Goal: Find specific page/section: Find specific page/section

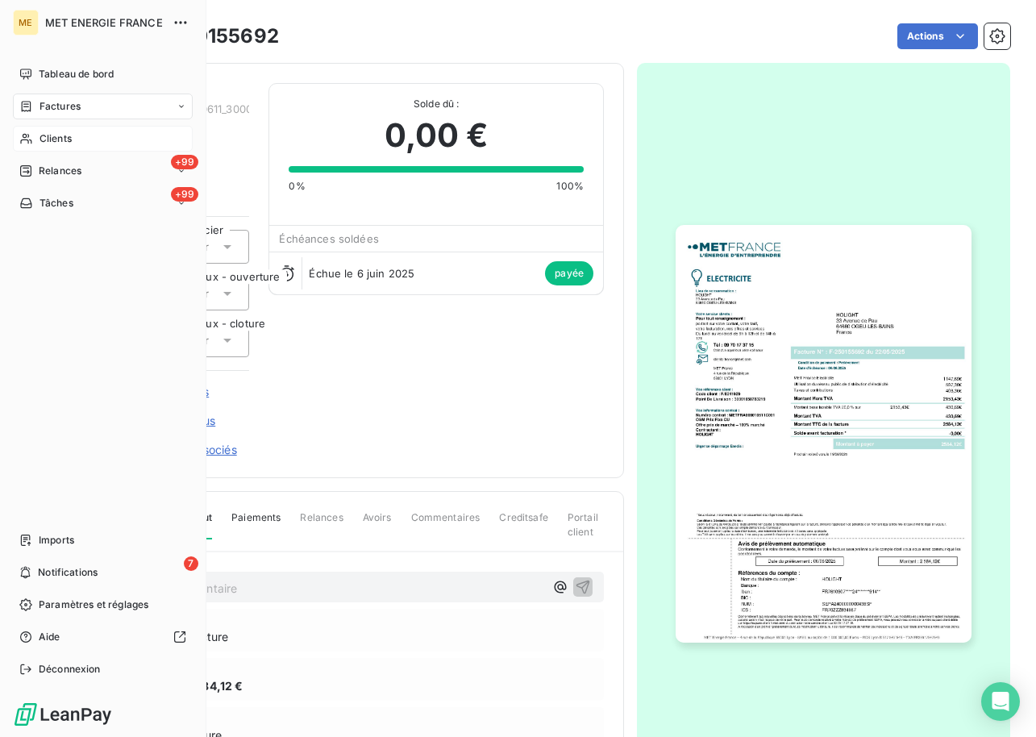
click at [35, 132] on div "Clients" at bounding box center [103, 139] width 180 height 26
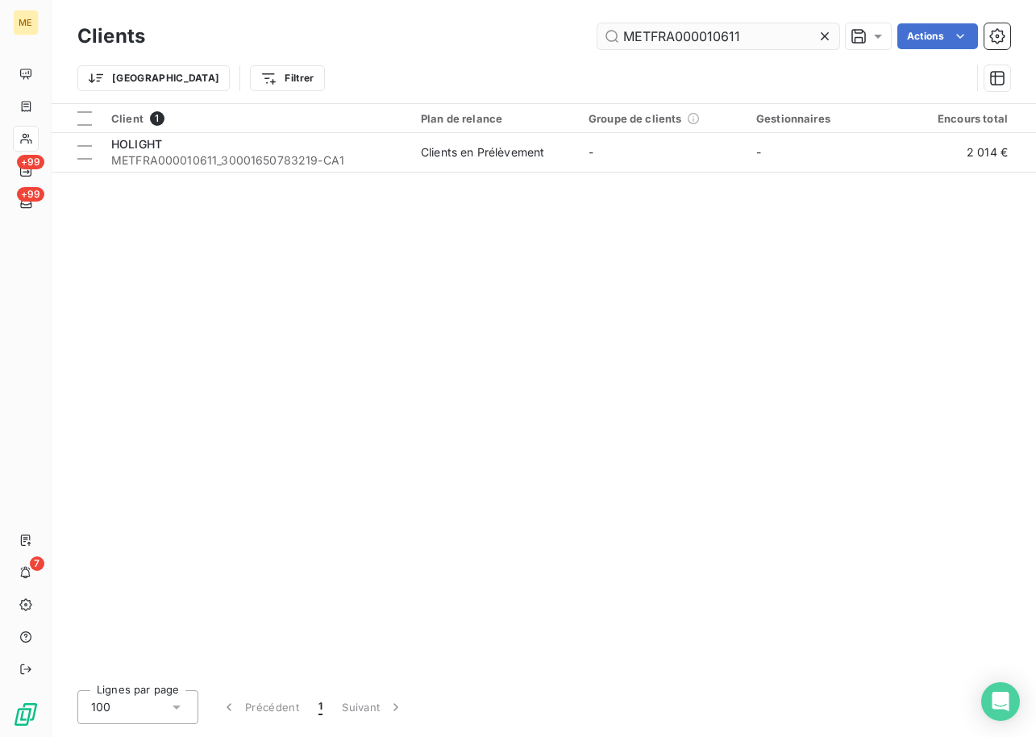
click at [695, 31] on input "METFRA000010611" at bounding box center [719, 36] width 242 height 26
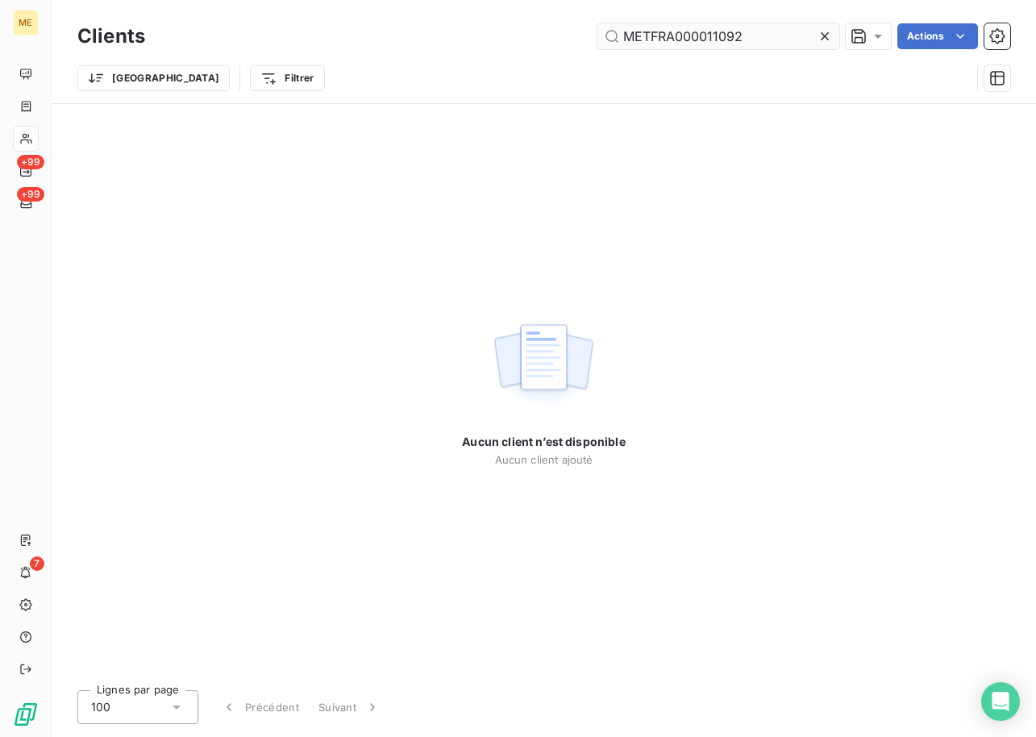
click at [756, 40] on input "METFRA000011092" at bounding box center [719, 36] width 242 height 26
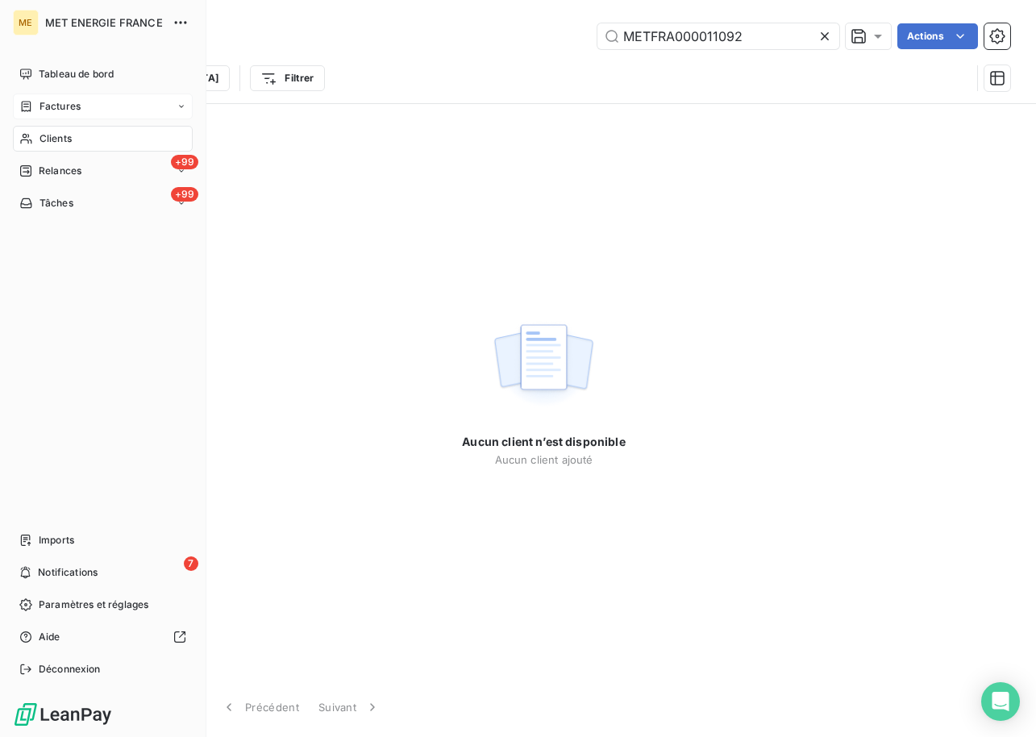
type input "METFRA000011092"
click at [128, 104] on div "Factures" at bounding box center [103, 107] width 180 height 26
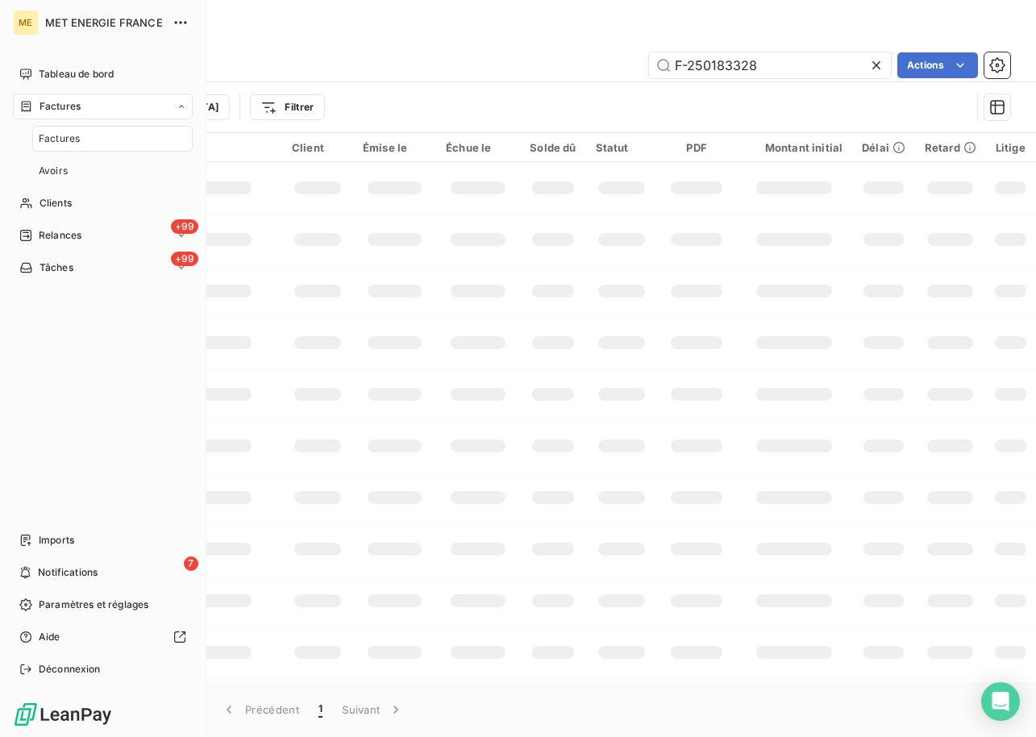
click at [56, 144] on span "Factures" at bounding box center [59, 138] width 41 height 15
click at [71, 194] on div "Clients" at bounding box center [103, 203] width 180 height 26
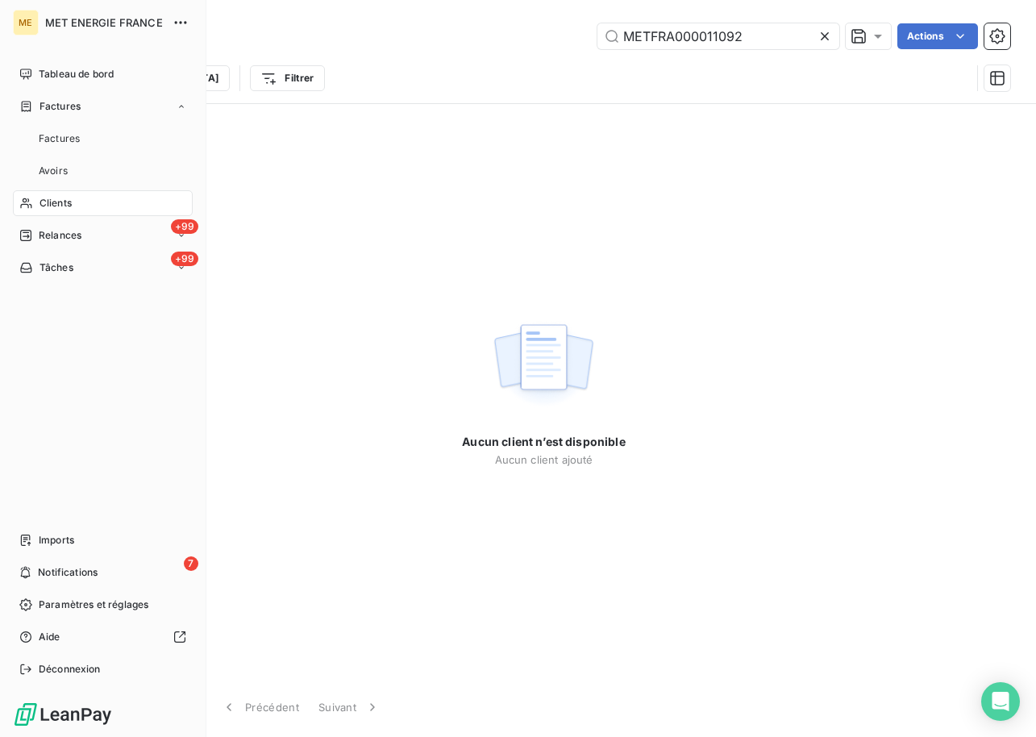
click at [43, 193] on div "Clients" at bounding box center [103, 203] width 180 height 26
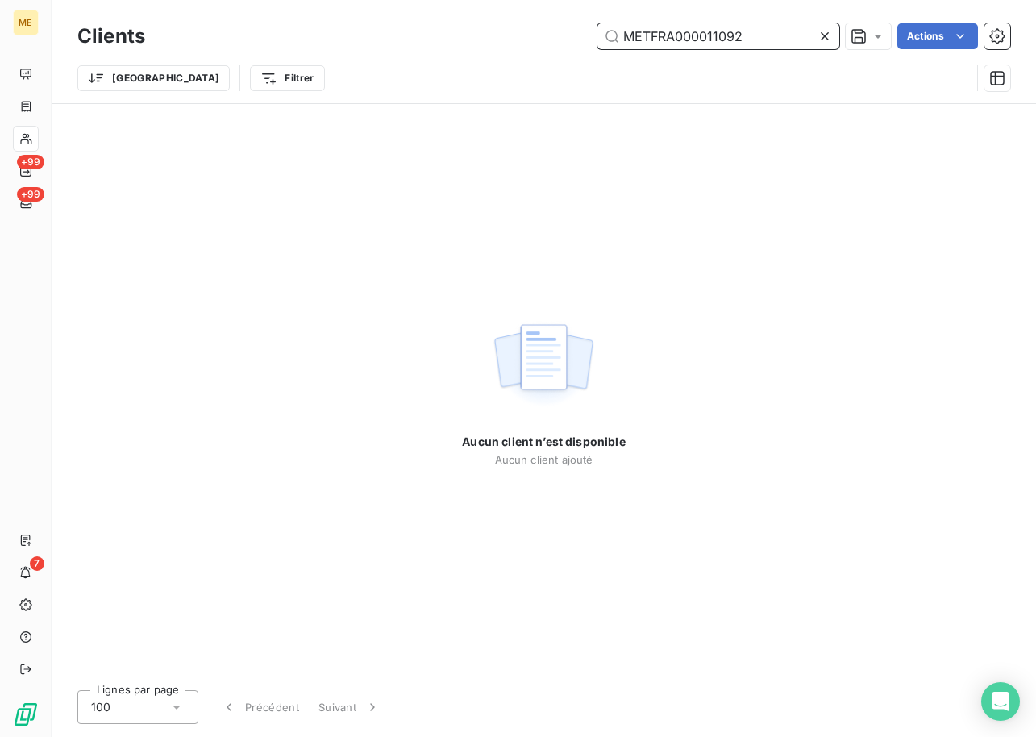
click at [689, 34] on input "METFRA000011092" at bounding box center [719, 36] width 242 height 26
click at [687, 154] on div "Aucun client n’est disponible Aucun client ajouté" at bounding box center [544, 390] width 985 height 573
click at [276, 248] on div "Aucun client n’est disponible Aucun client ajouté" at bounding box center [544, 390] width 985 height 573
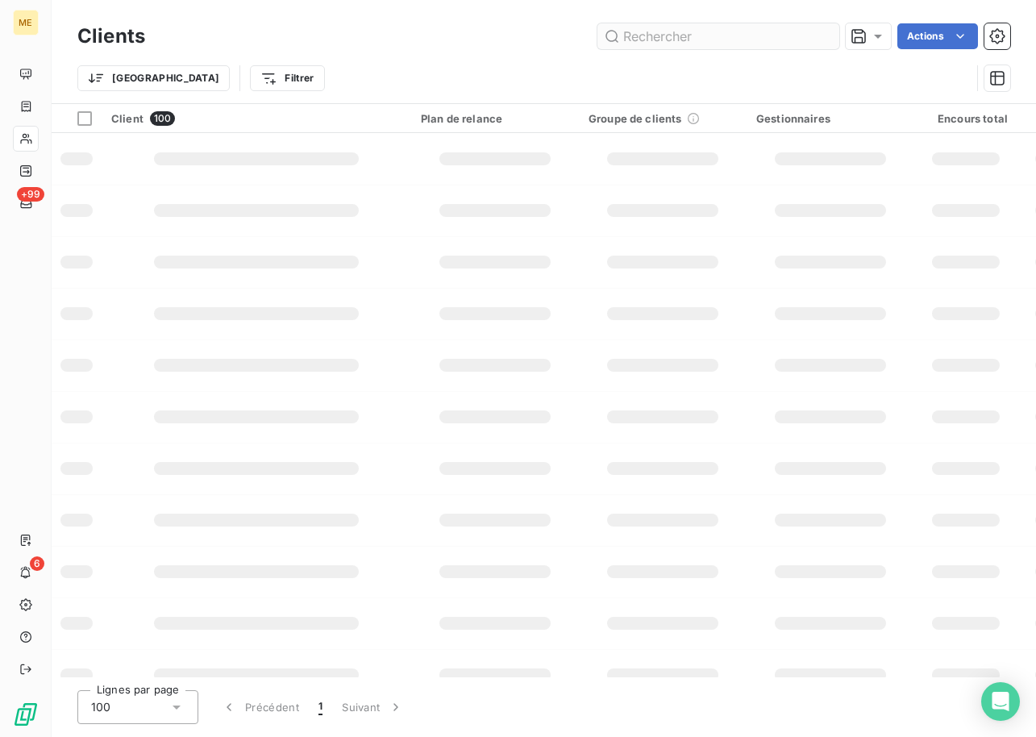
click at [721, 29] on input "text" at bounding box center [719, 36] width 242 height 26
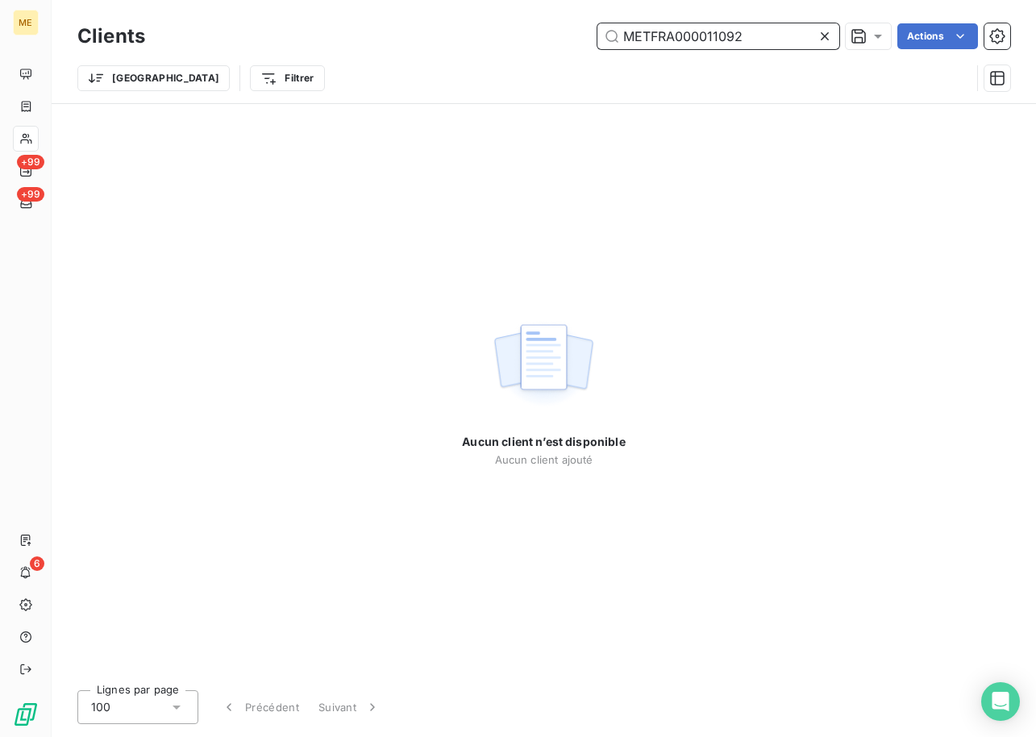
click at [725, 35] on input "METFRA000011092" at bounding box center [719, 36] width 242 height 26
click at [724, 35] on input "METFRA000011092" at bounding box center [719, 36] width 242 height 26
paste input "30000131442499"
click at [724, 35] on input "METFRA000011092" at bounding box center [719, 36] width 242 height 26
click at [397, 213] on div "Aucun client n’est disponible Aucun client ajouté" at bounding box center [544, 390] width 985 height 573
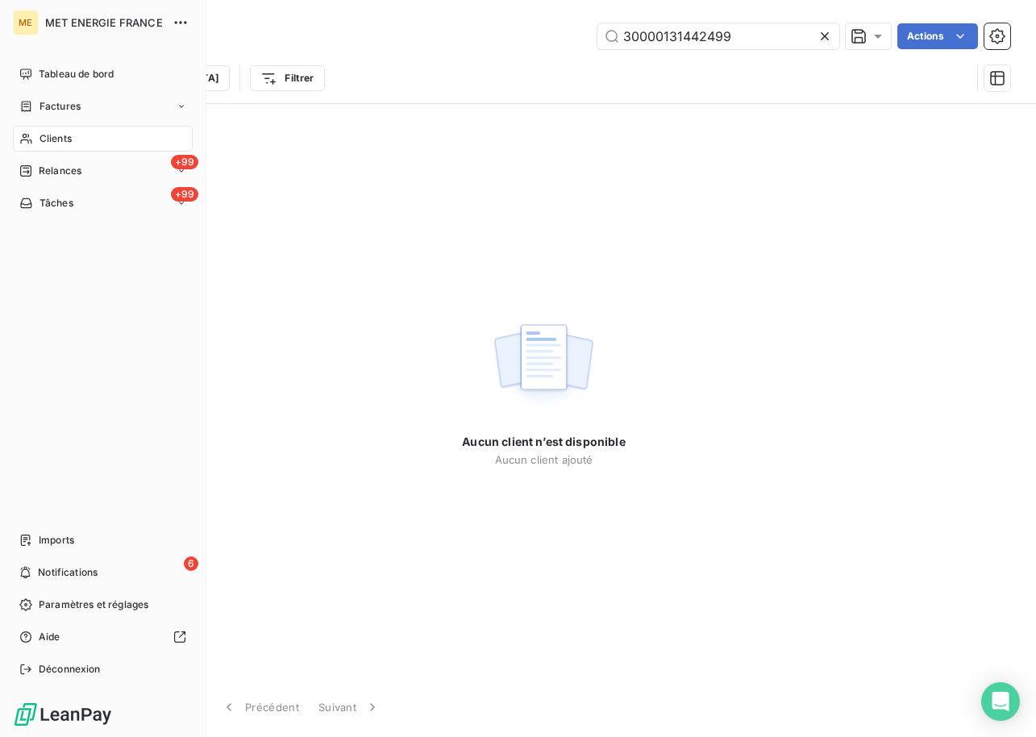
click at [40, 136] on span "Clients" at bounding box center [56, 138] width 32 height 15
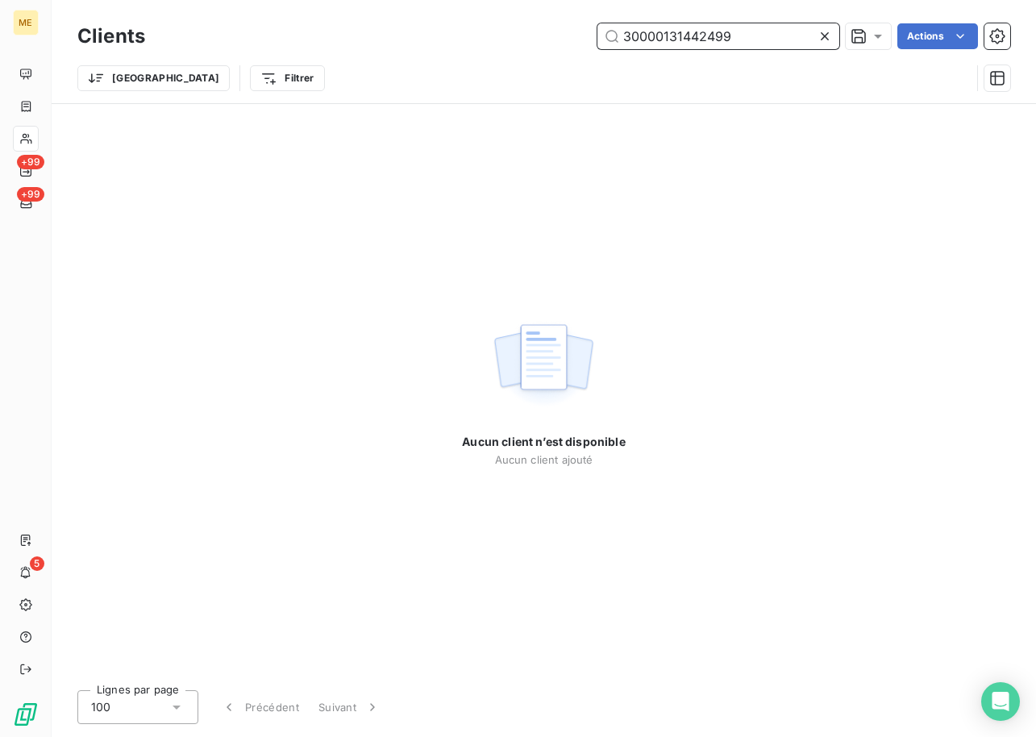
click at [749, 34] on input "30000131442499" at bounding box center [719, 36] width 242 height 26
paste input "METFRA000018830"
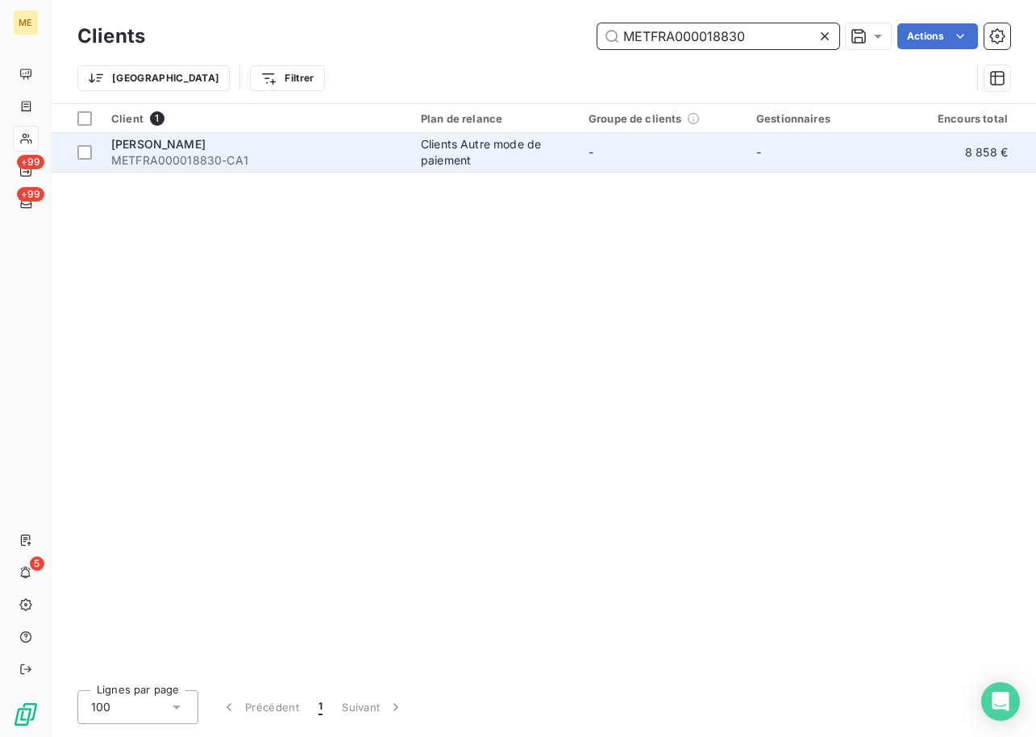
type input "METFRA000018830"
click at [248, 144] on div "[PERSON_NAME]" at bounding box center [256, 144] width 290 height 16
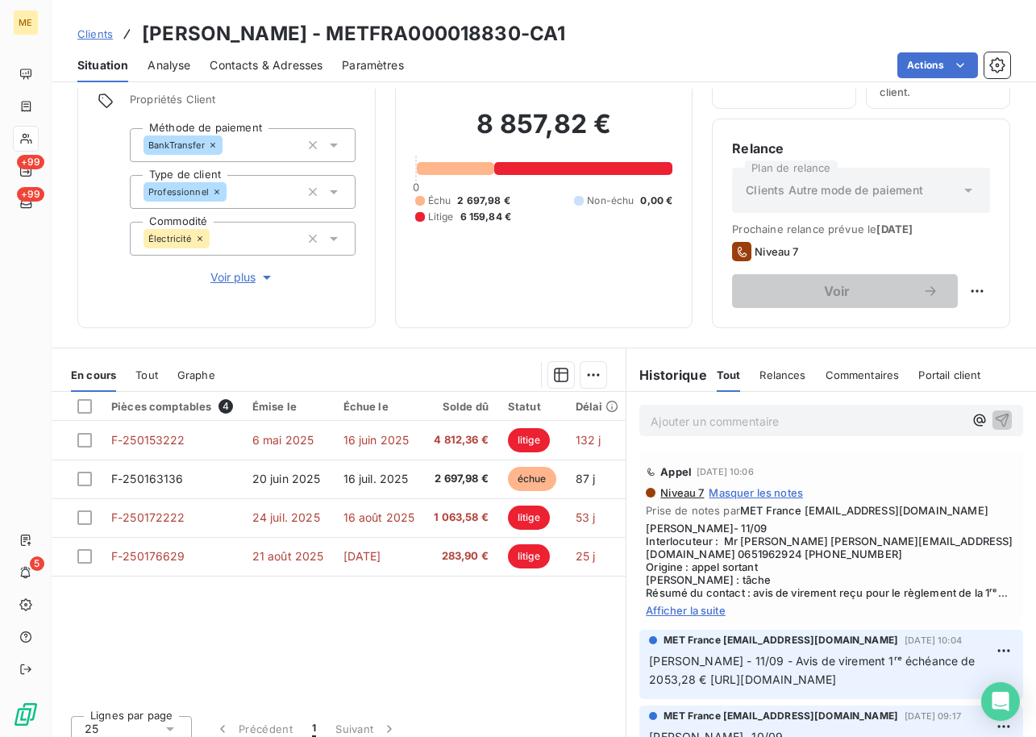
scroll to position [127, 0]
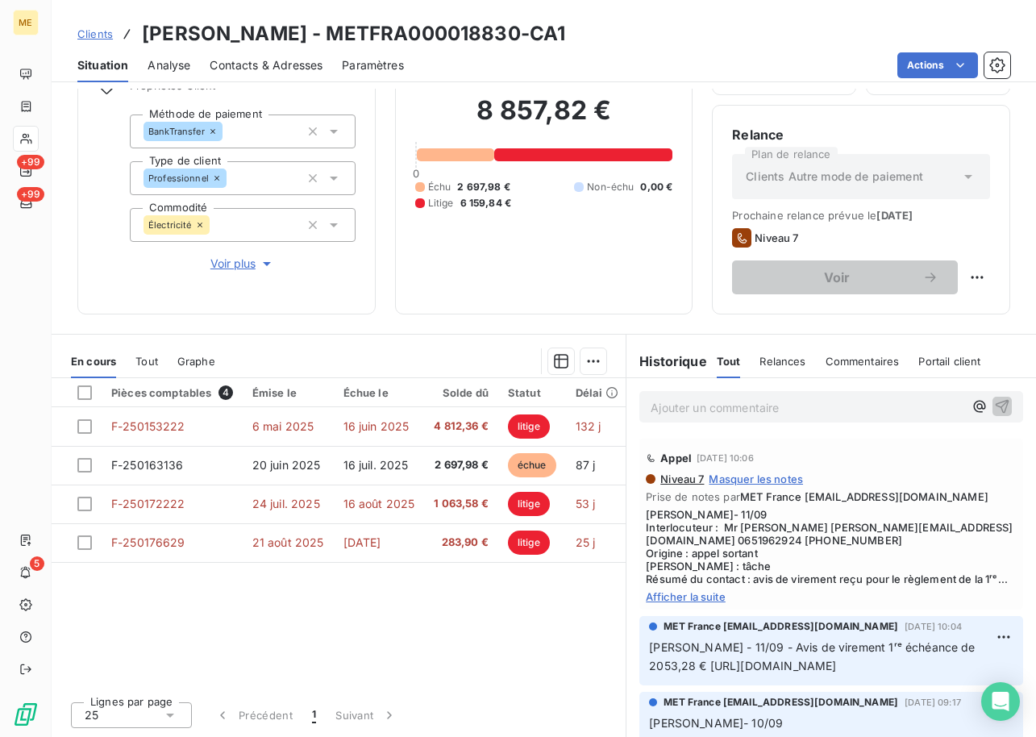
click at [678, 603] on span "Afficher la suite" at bounding box center [831, 596] width 371 height 13
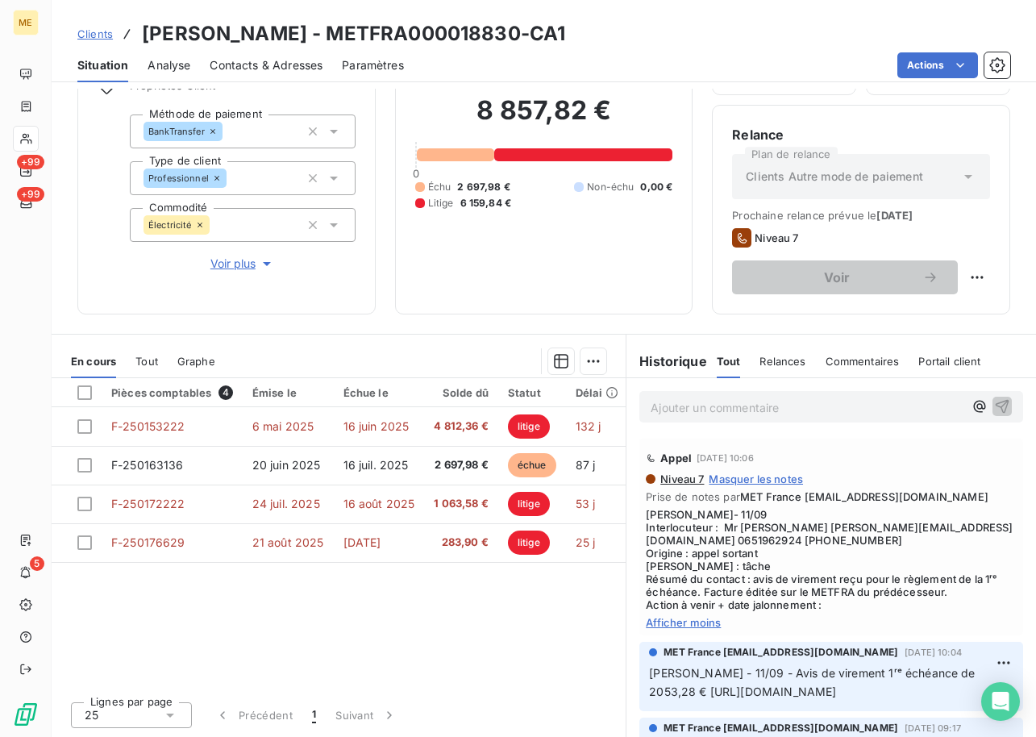
click at [690, 623] on span "Afficher moins" at bounding box center [831, 622] width 371 height 13
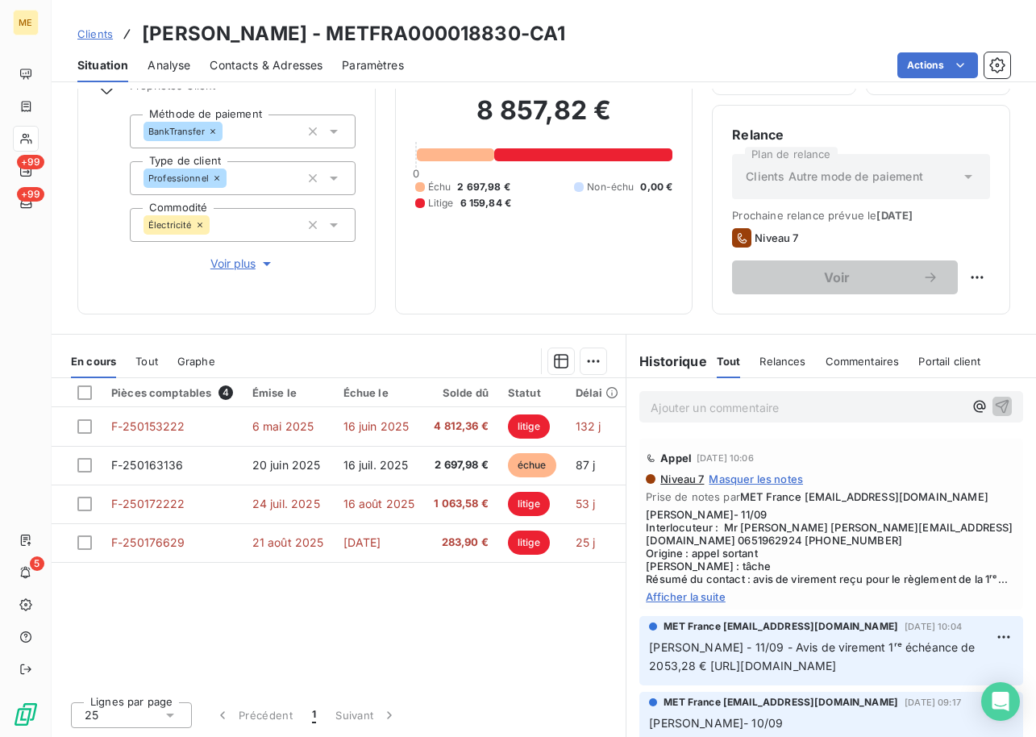
click at [690, 603] on span "Afficher la suite" at bounding box center [831, 596] width 371 height 13
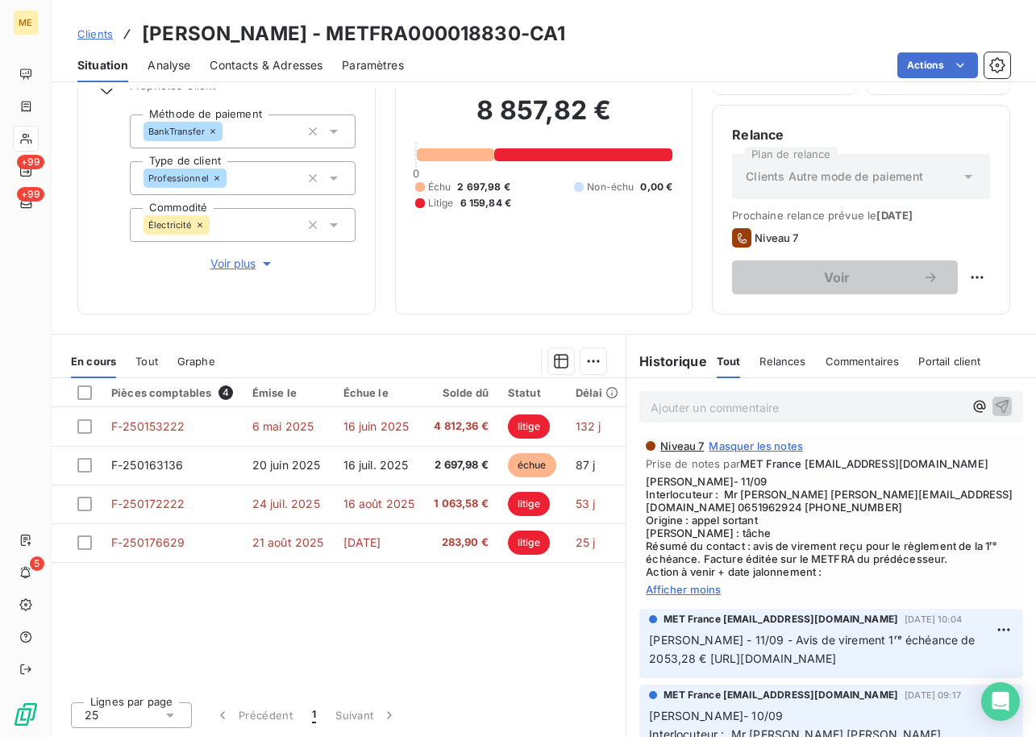
scroll to position [0, 0]
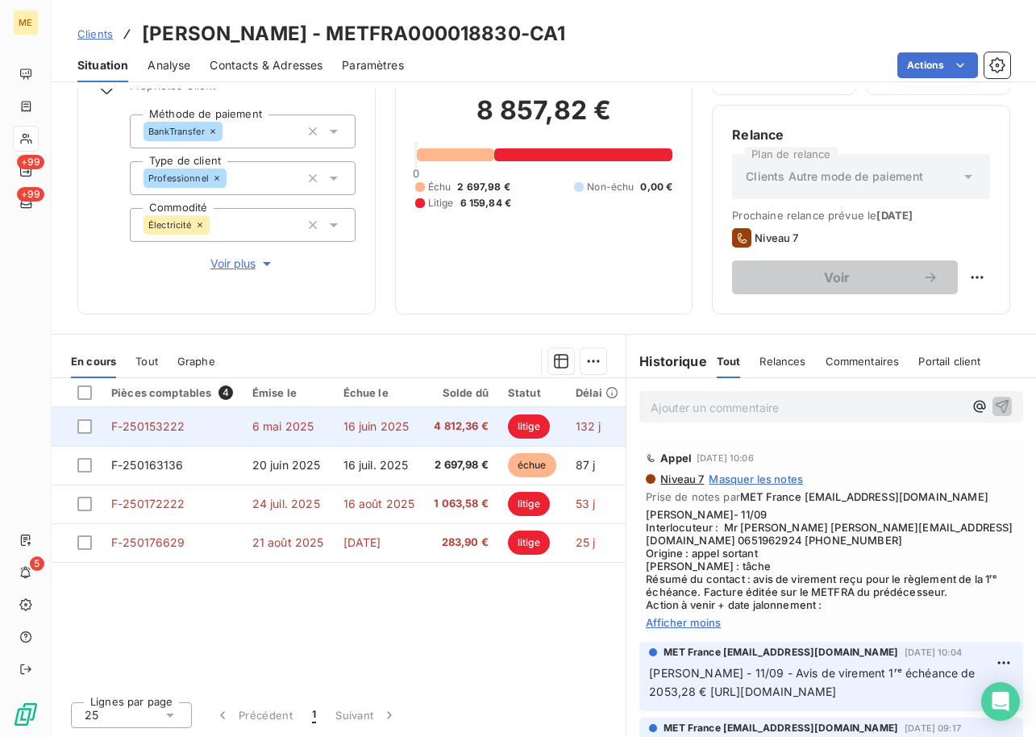
click at [147, 419] on span "F-250153222" at bounding box center [148, 426] width 74 height 14
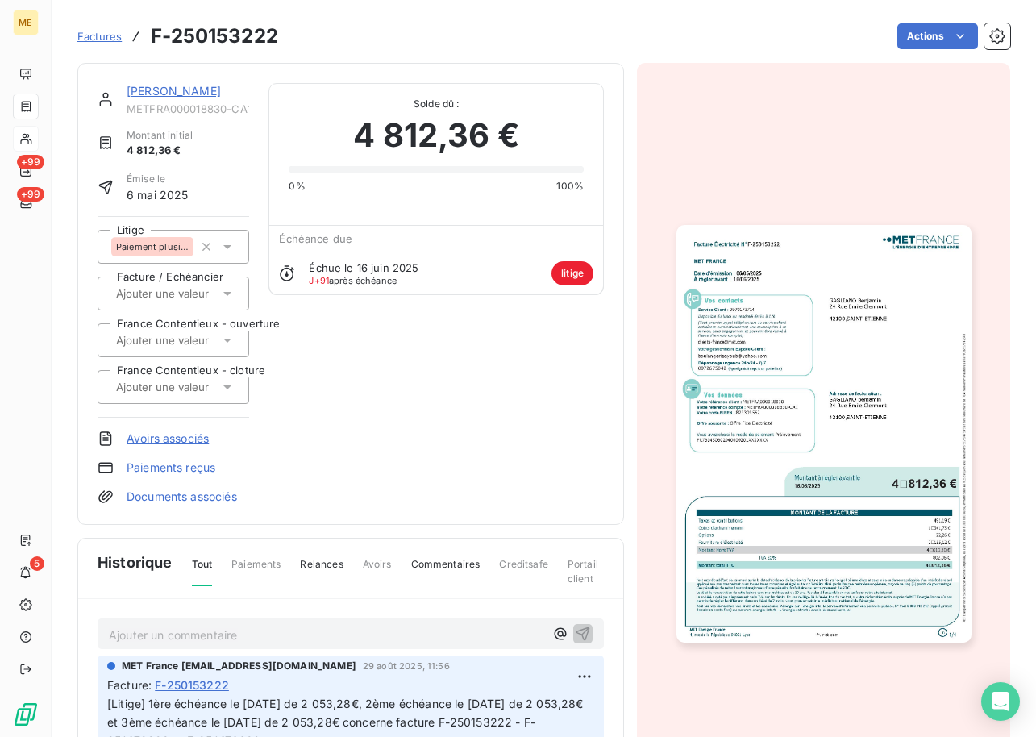
click at [873, 407] on img "button" at bounding box center [824, 433] width 295 height 417
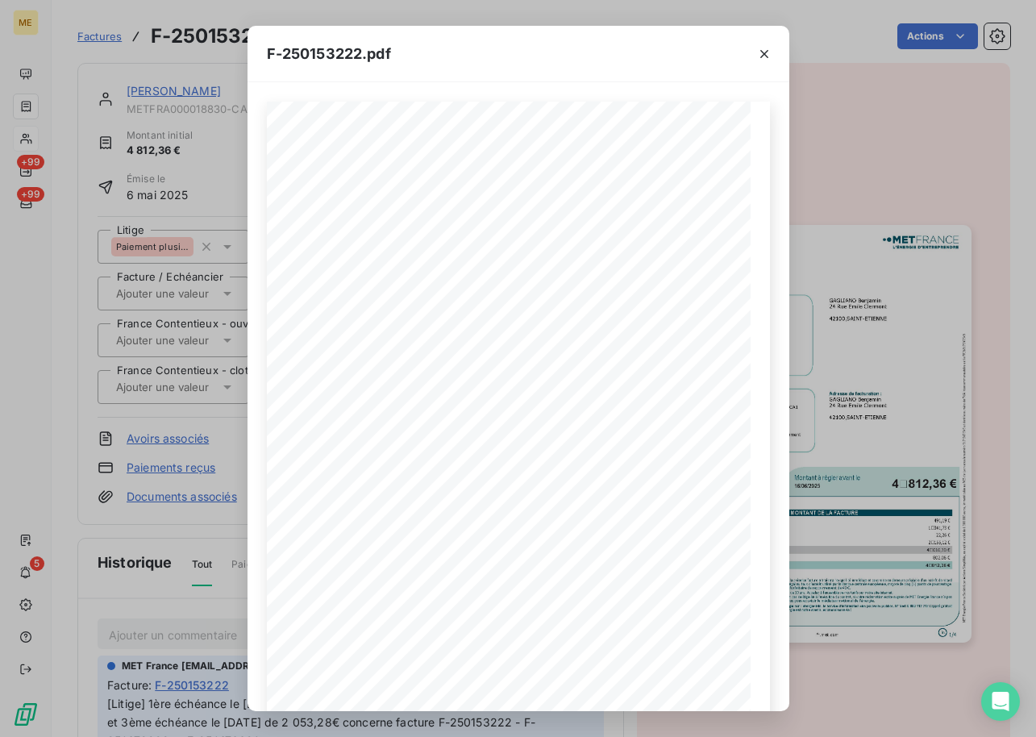
scroll to position [115, 0]
drag, startPoint x: 198, startPoint y: 121, endPoint x: 775, endPoint y: 92, distance: 578.2
click at [198, 121] on div "F-250153222.pdf Facture Électricité N° F-250153222 MET Energie France [STREET_A…" at bounding box center [518, 368] width 1036 height 737
click at [765, 51] on icon "button" at bounding box center [765, 54] width 16 height 16
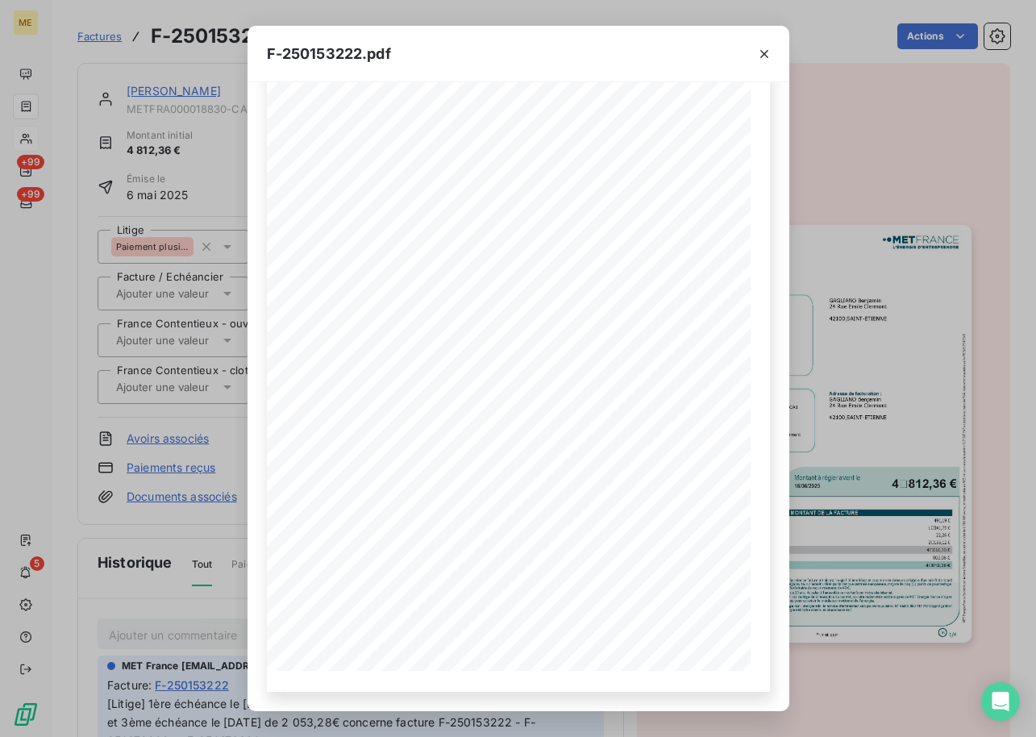
click at [765, 51] on icon "button" at bounding box center [765, 54] width 16 height 16
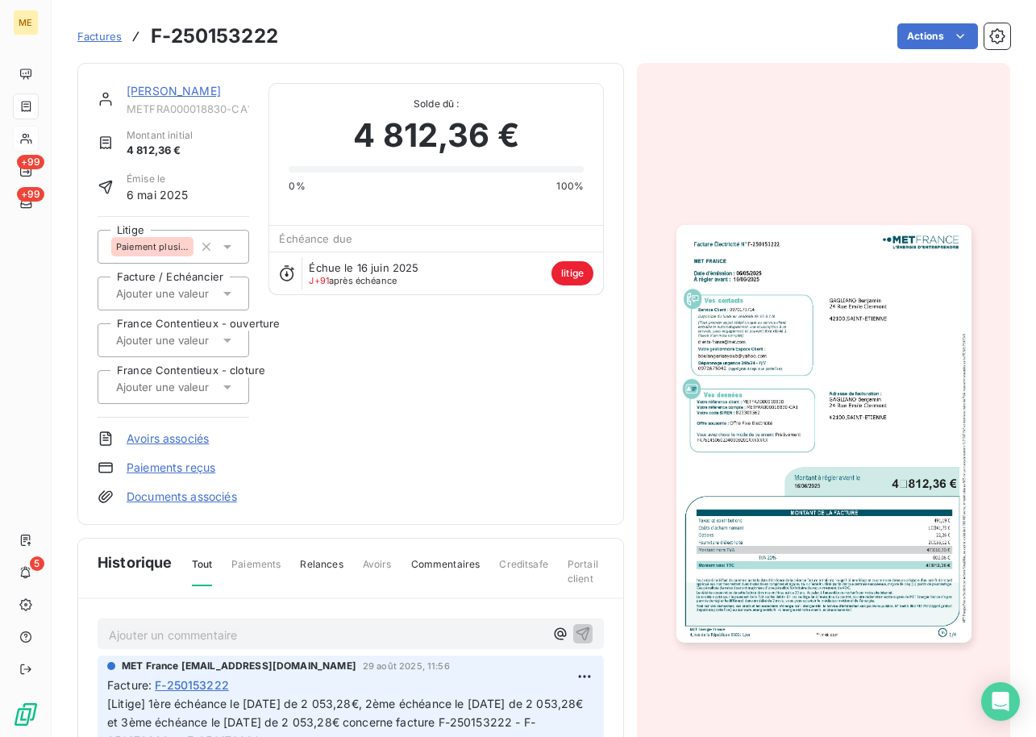
click at [165, 96] on link "[PERSON_NAME]" at bounding box center [174, 91] width 94 height 14
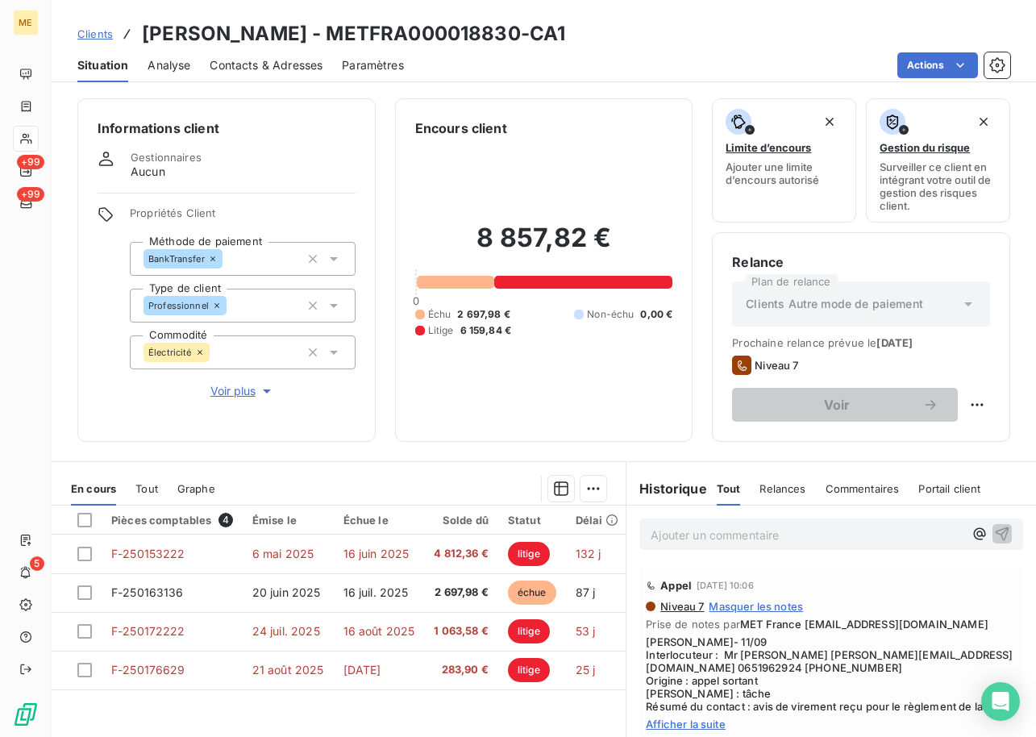
scroll to position [81, 0]
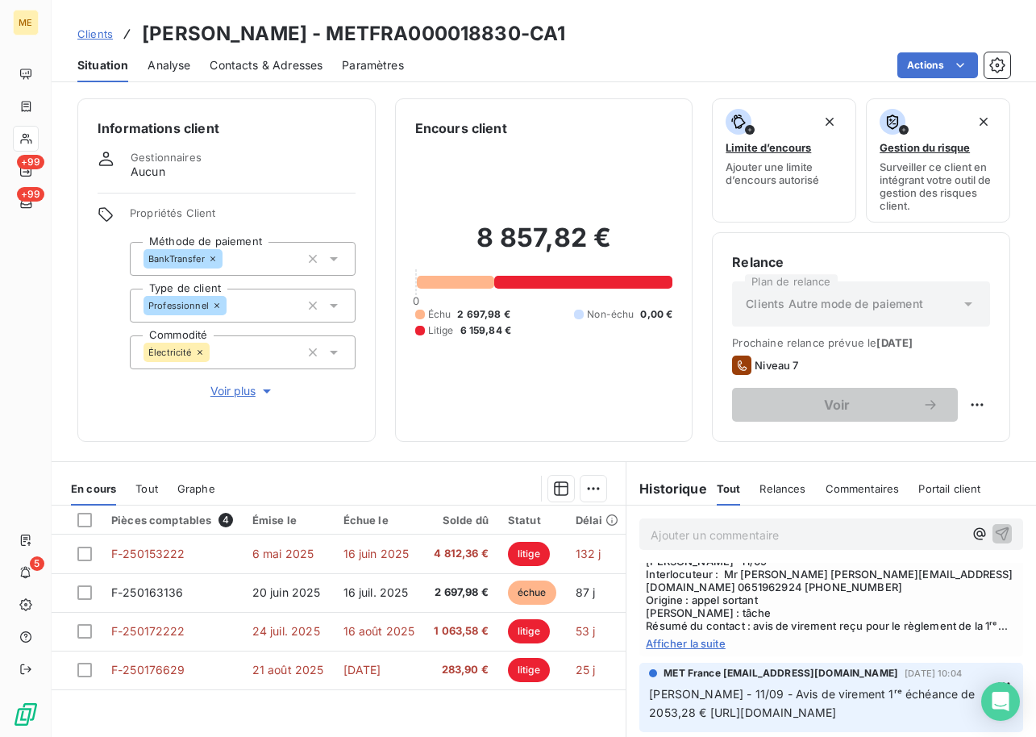
click at [672, 648] on div "Niveau 7 Masquer les notes Prise de notes par MET France [EMAIL_ADDRESS][DOMAIN…" at bounding box center [831, 584] width 371 height 131
click at [679, 650] on span "Afficher la suite" at bounding box center [831, 643] width 371 height 13
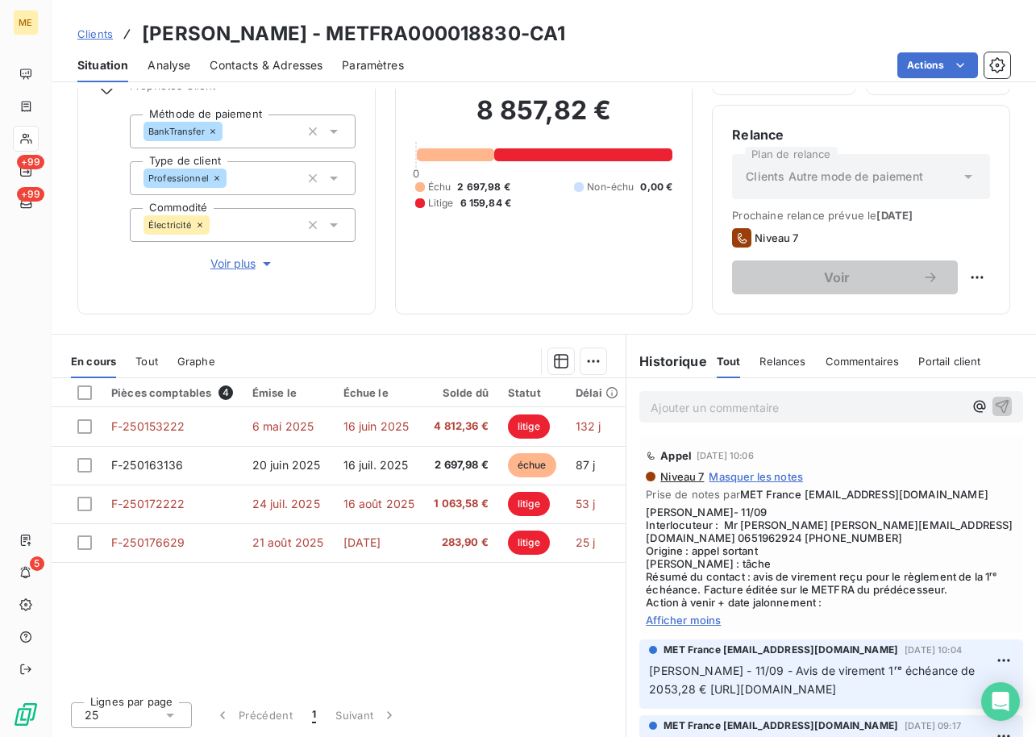
scroll to position [0, 0]
